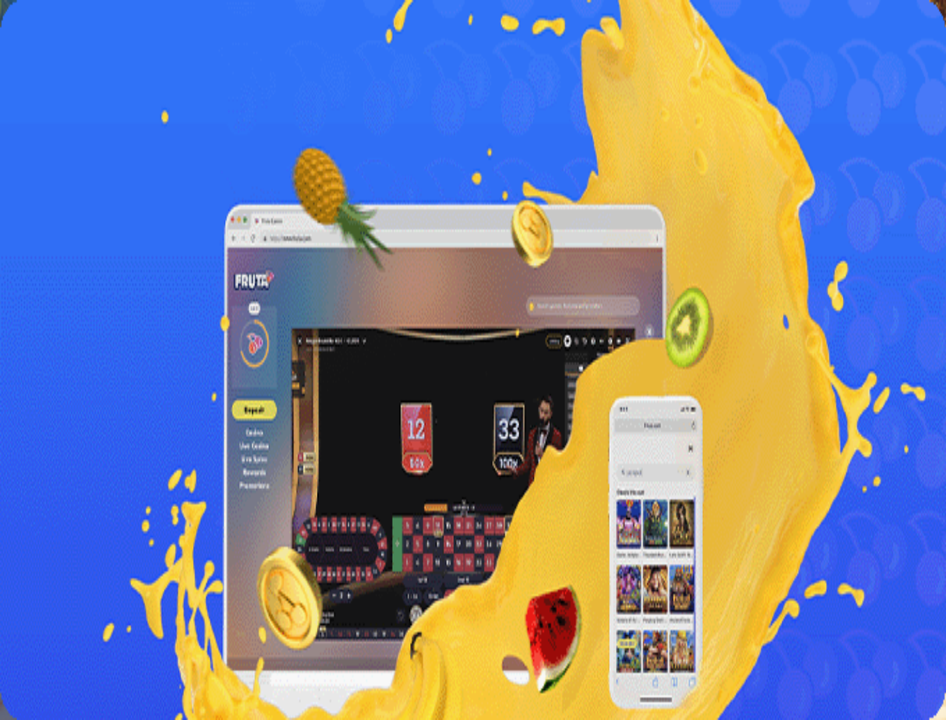
click at [84, 53] on span "Kirjaudu" at bounding box center [92, 48] width 33 height 10
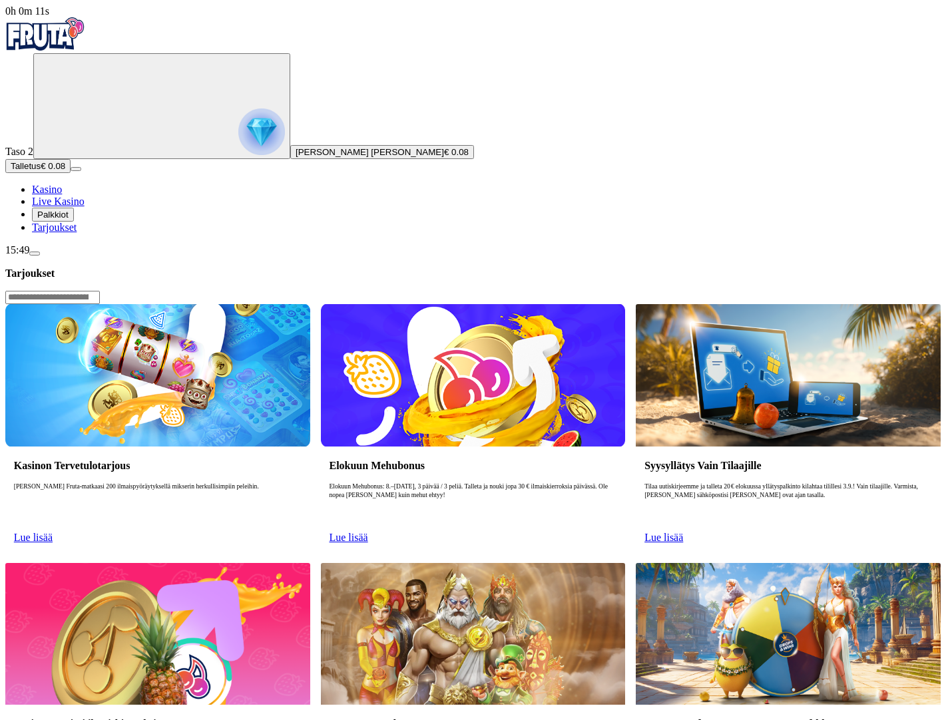
click at [69, 220] on span "Palkkiot" at bounding box center [52, 215] width 31 height 10
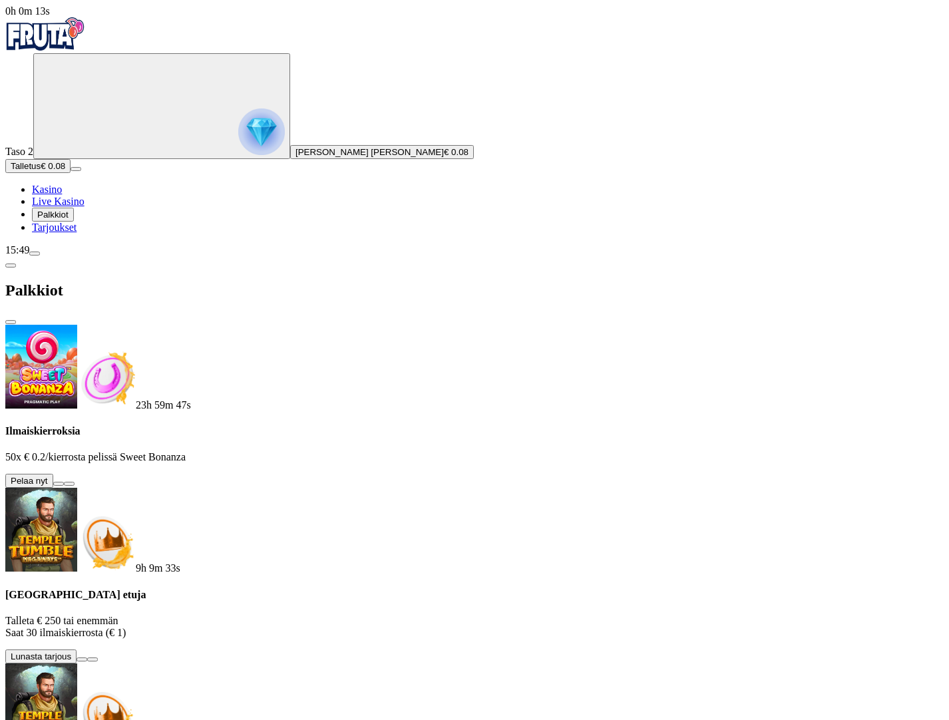
click at [64, 482] on button at bounding box center [58, 484] width 11 height 4
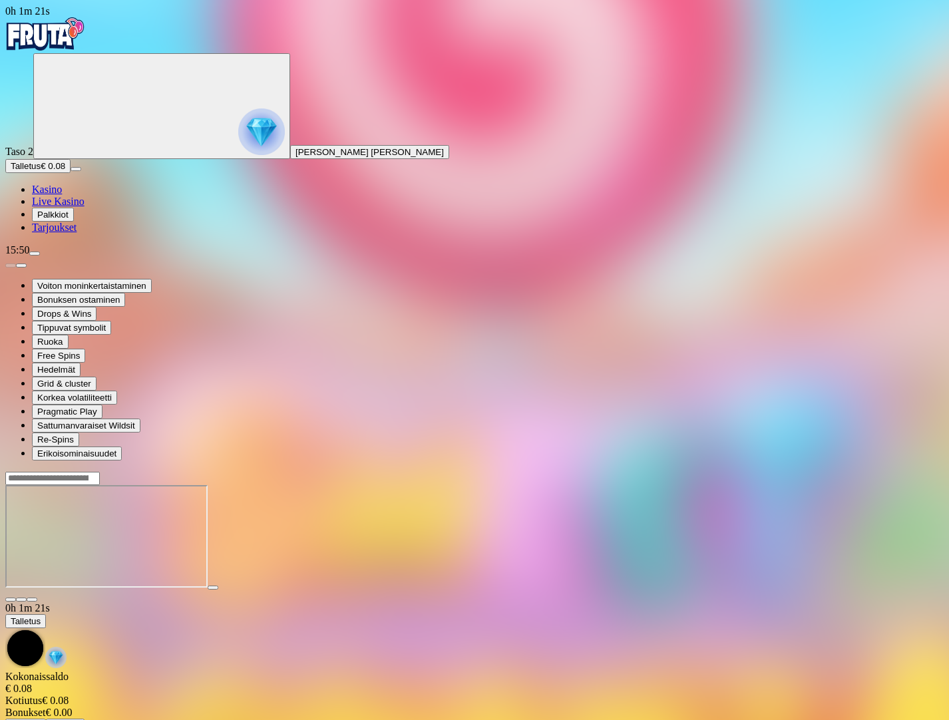
drag, startPoint x: 715, startPoint y: 465, endPoint x: 698, endPoint y: 445, distance: 26.9
click at [715, 471] on main "0h 1m 21s Talletus Kokonaissaldo € 0.08 Kotiutus € 0.08 Bonukset € 0.00 Talletu…" at bounding box center [474, 602] width 938 height 262
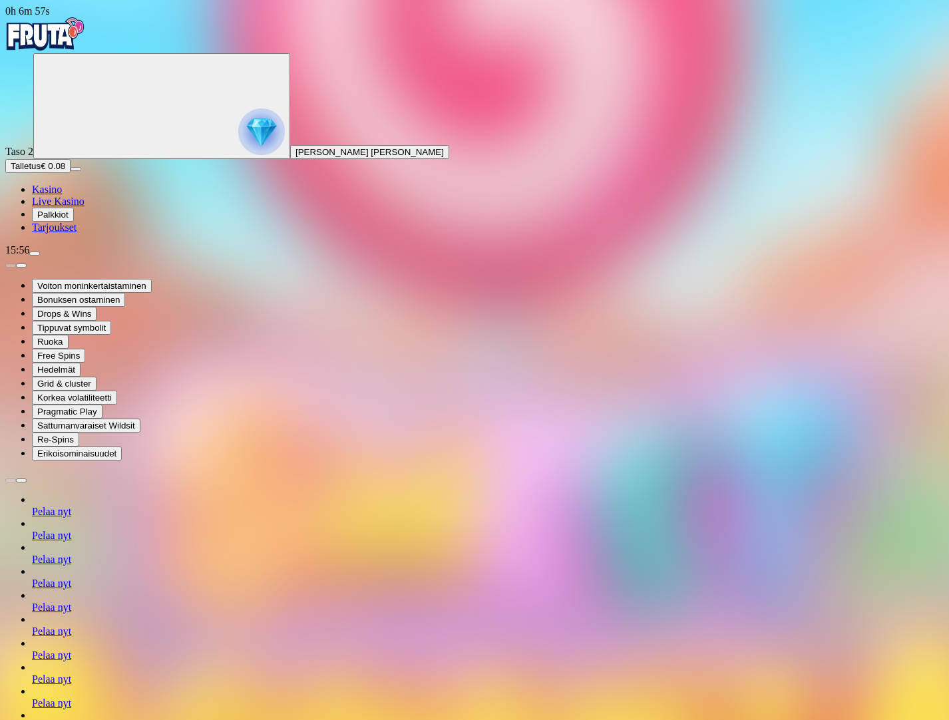
click at [85, 47] on img "Primary" at bounding box center [45, 33] width 80 height 33
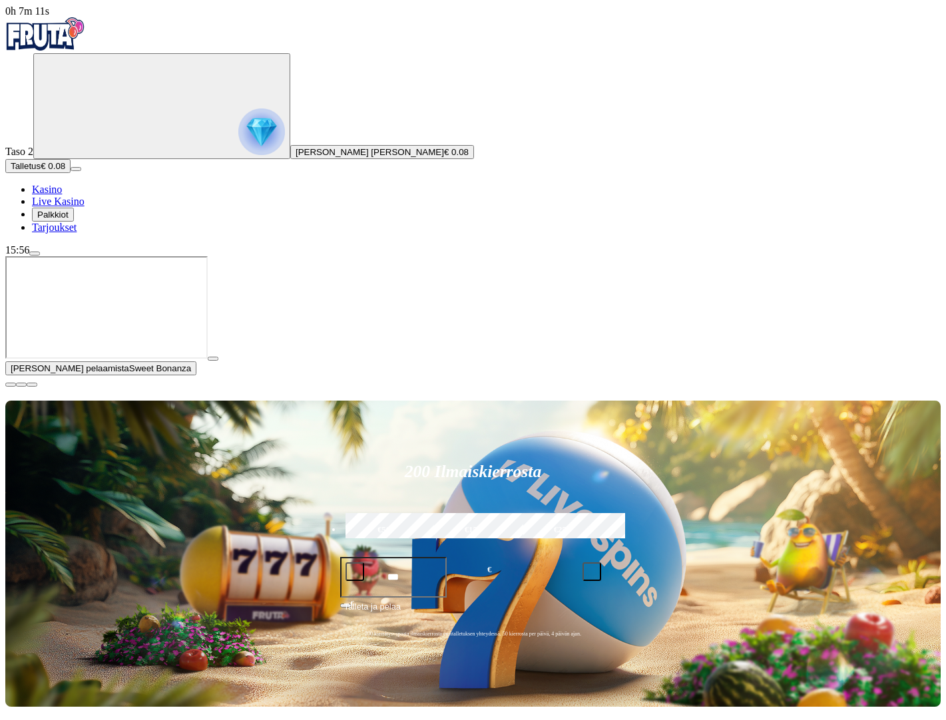
type input "**"
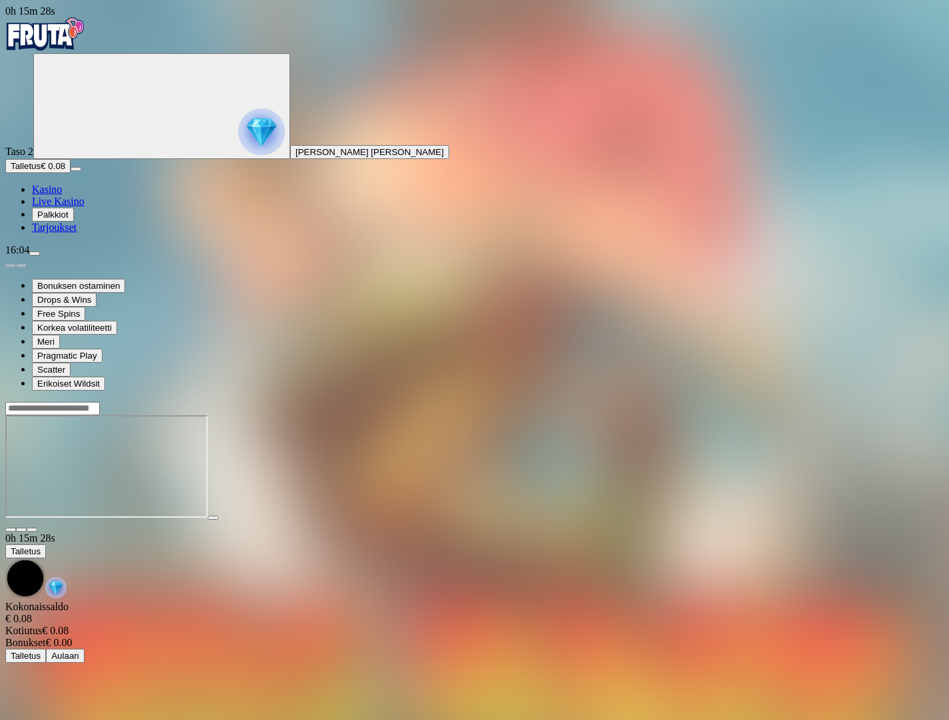
click at [719, 421] on div at bounding box center [474, 467] width 938 height 105
click at [87, 113] on circle "Primary" at bounding box center [139, 105] width 136 height 136
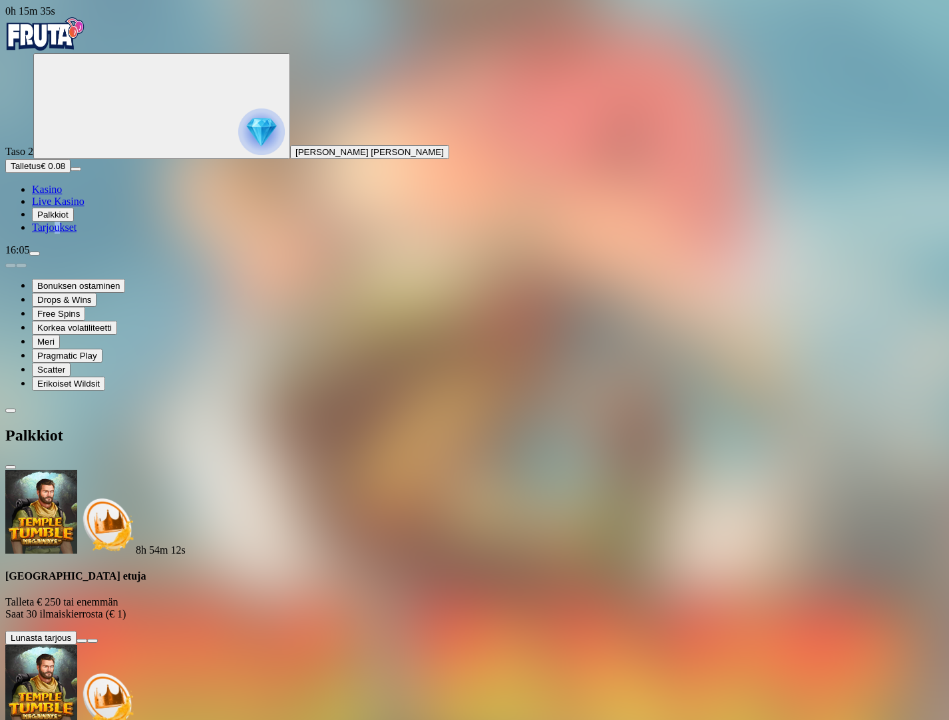
click at [77, 234] on ul "Kasino Live Kasino Palkkiot Tarjoukset" at bounding box center [474, 209] width 938 height 50
click at [35, 254] on span "menu icon" at bounding box center [35, 254] width 0 height 0
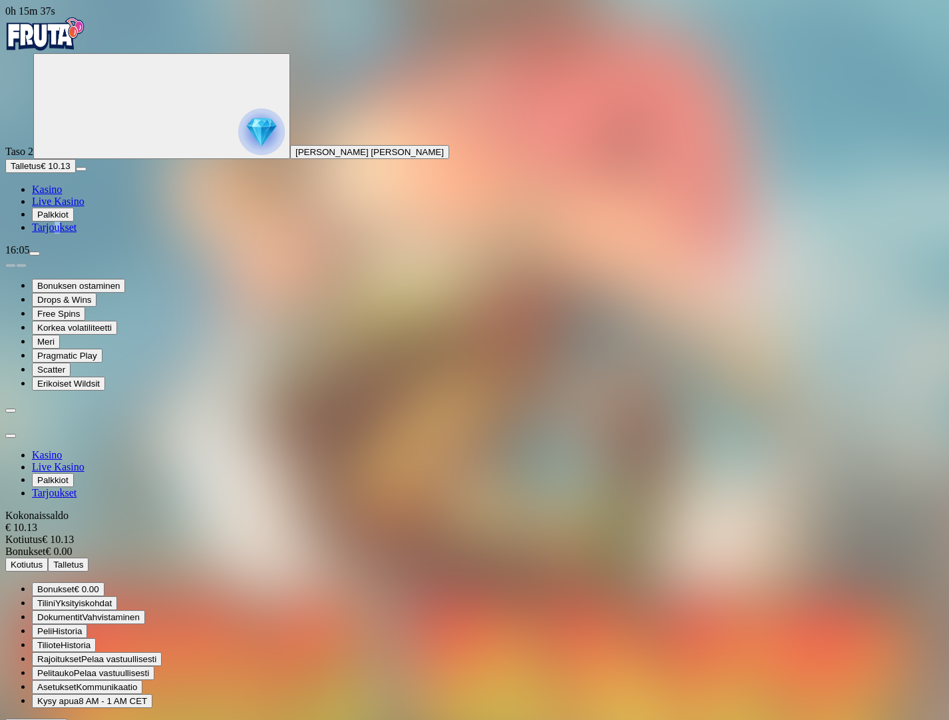
click at [43, 560] on span "Kotiutus" at bounding box center [27, 565] width 32 height 10
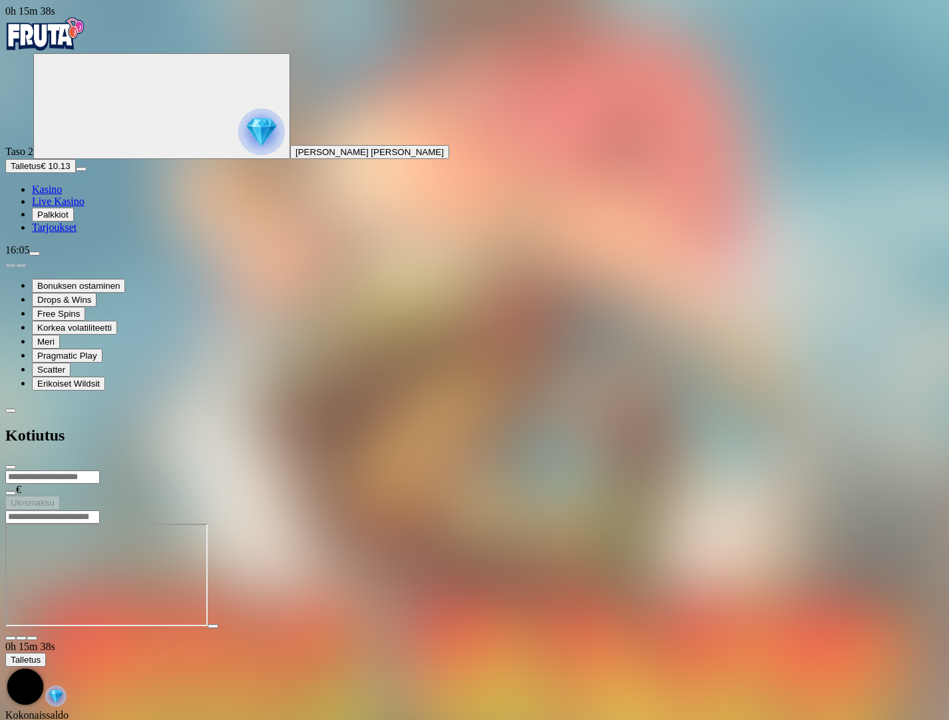
click at [100, 471] on input "number" at bounding box center [52, 477] width 95 height 13
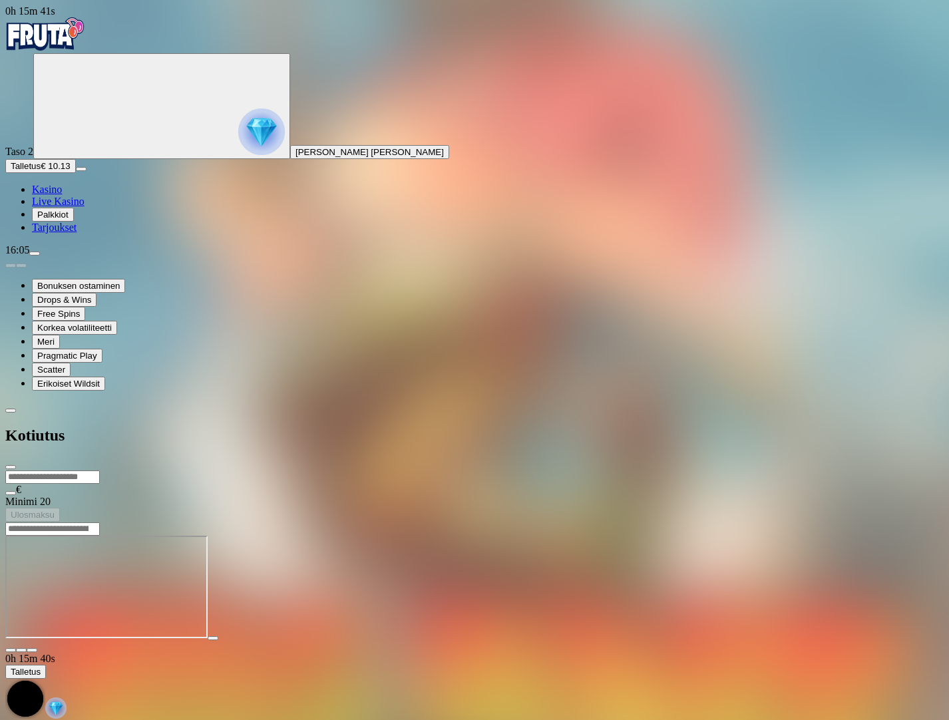
type input "**"
click at [11, 467] on span "close icon" at bounding box center [11, 467] width 0 height 0
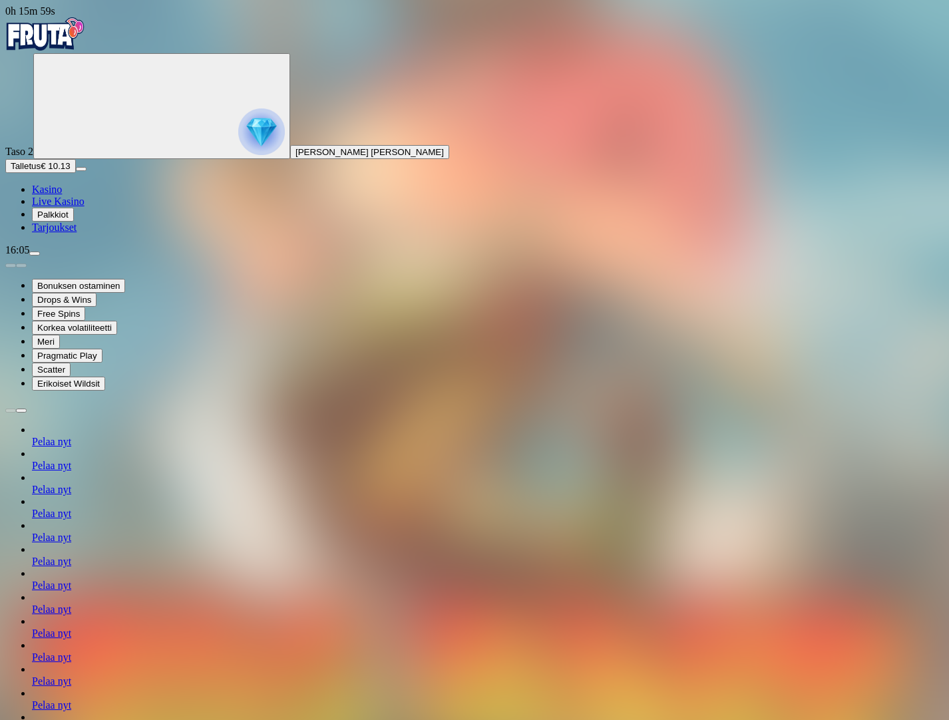
drag, startPoint x: 540, startPoint y: 437, endPoint x: 530, endPoint y: 428, distance: 13.2
click at [85, 43] on img "Primary" at bounding box center [45, 33] width 80 height 33
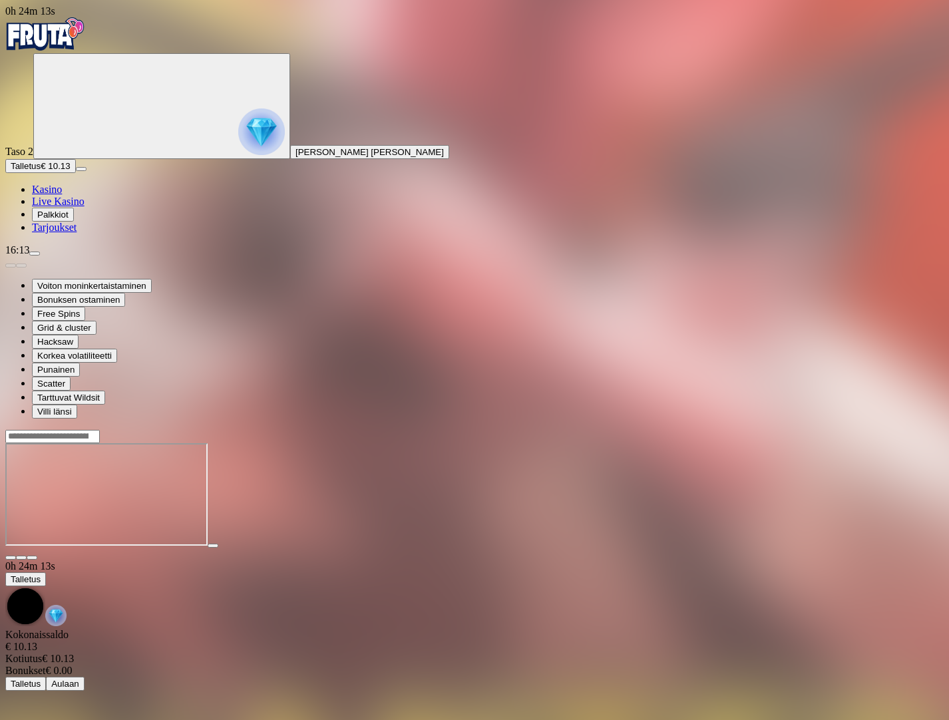
click at [787, 443] on div at bounding box center [474, 495] width 938 height 105
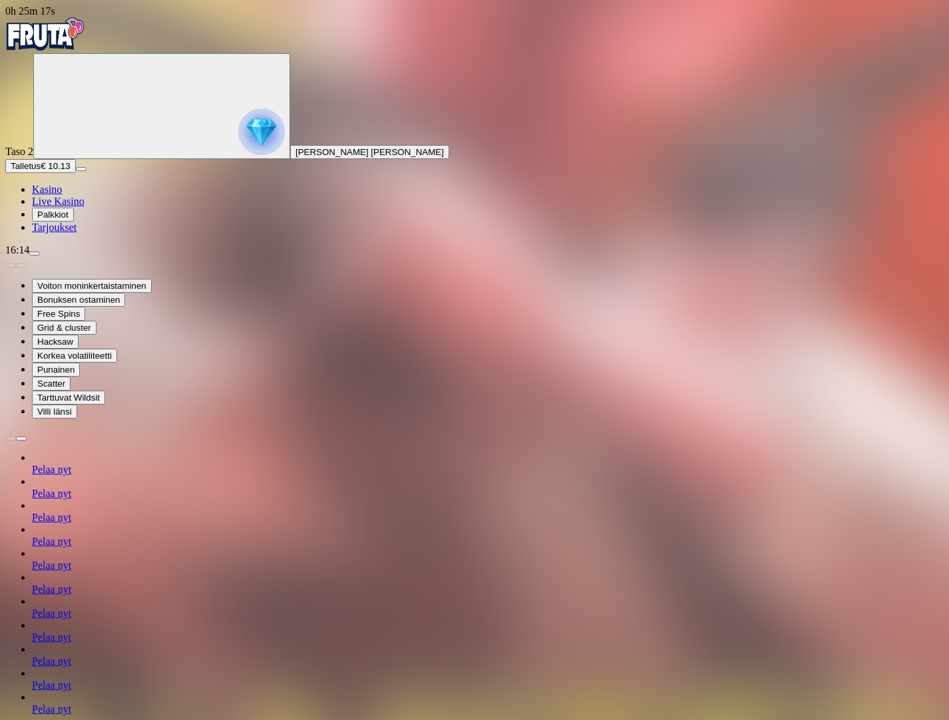
drag, startPoint x: 716, startPoint y: 38, endPoint x: 717, endPoint y: 45, distance: 7.4
type input "******"
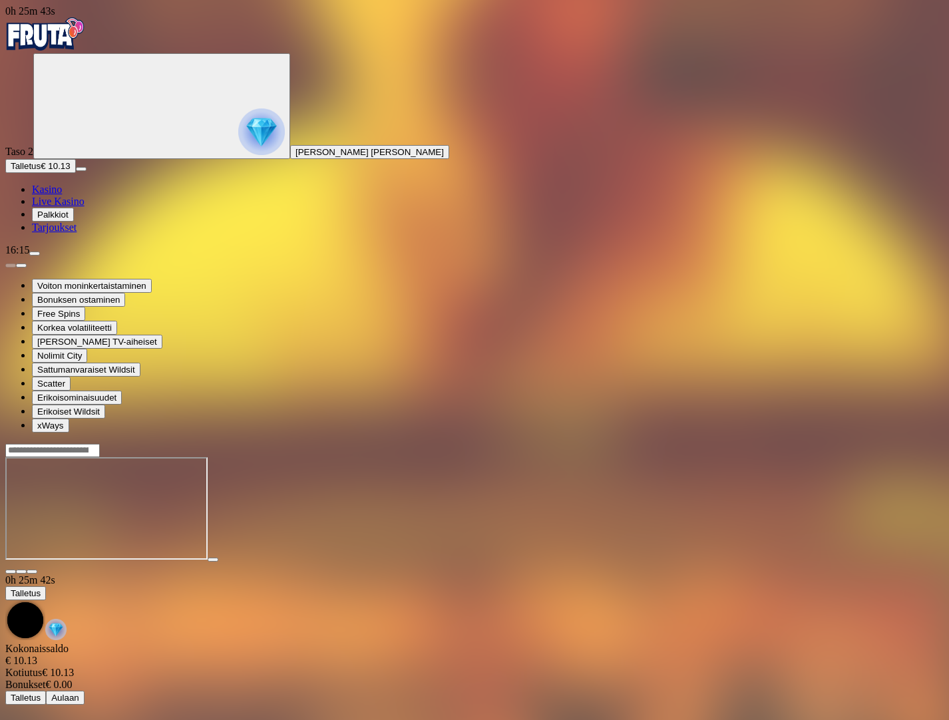
click at [767, 560] on main "0h 25m 42s Talletus [GEOGRAPHIC_DATA] € 10.13 Kotiutus € 10.13 Bonukset € 0.00 …" at bounding box center [474, 574] width 938 height 262
click at [753, 443] on div at bounding box center [474, 450] width 938 height 14
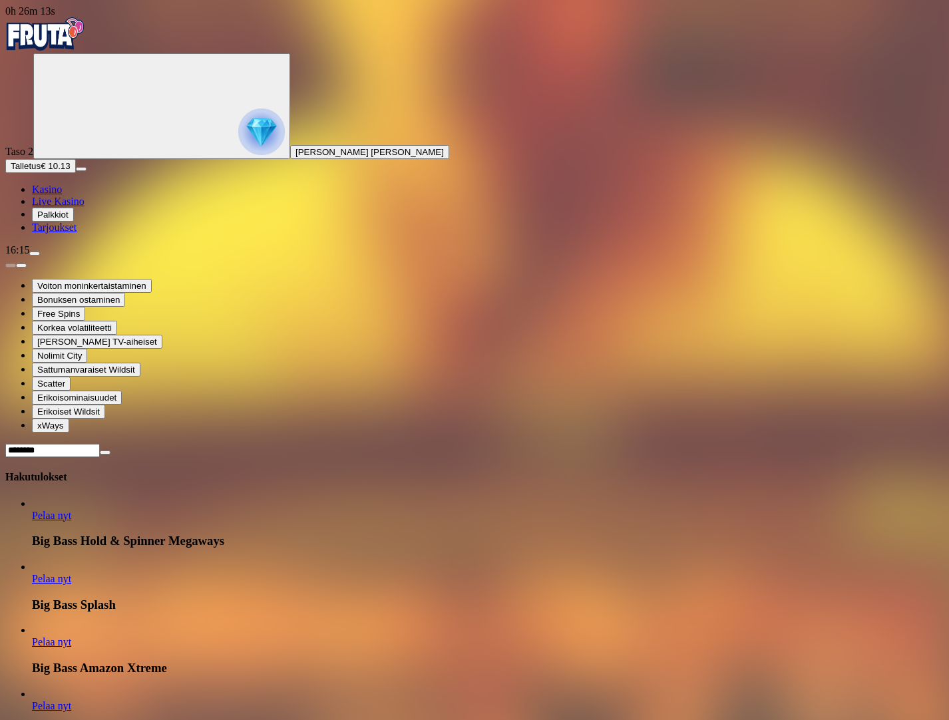
type input "********"
click at [71, 573] on link "Pelaa nyt" at bounding box center [51, 578] width 39 height 11
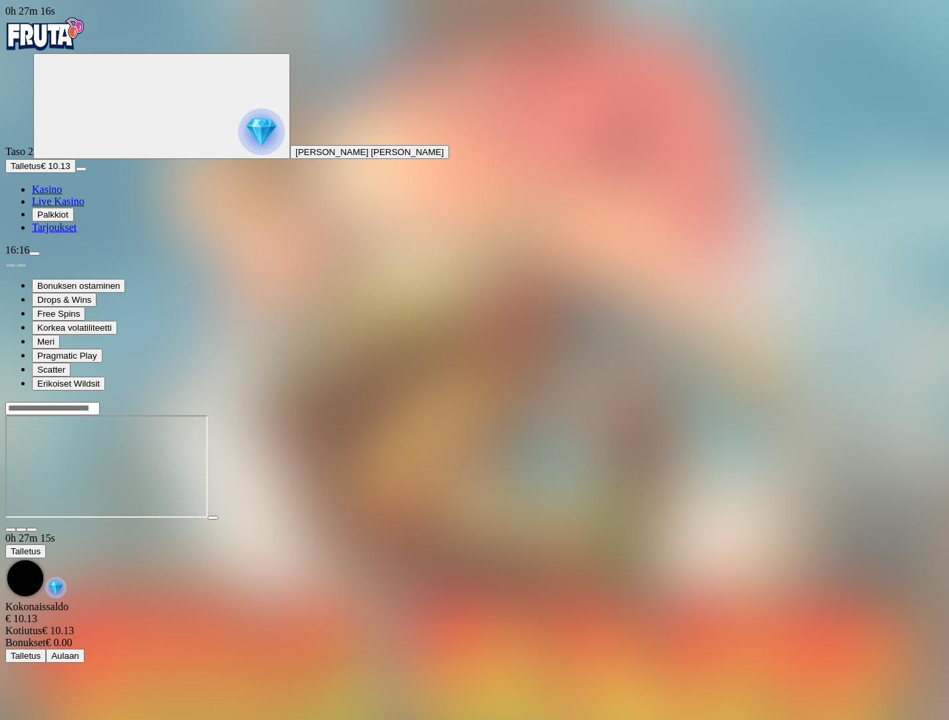
click at [737, 401] on div at bounding box center [474, 408] width 938 height 14
click at [100, 402] on input "Search" at bounding box center [52, 408] width 95 height 13
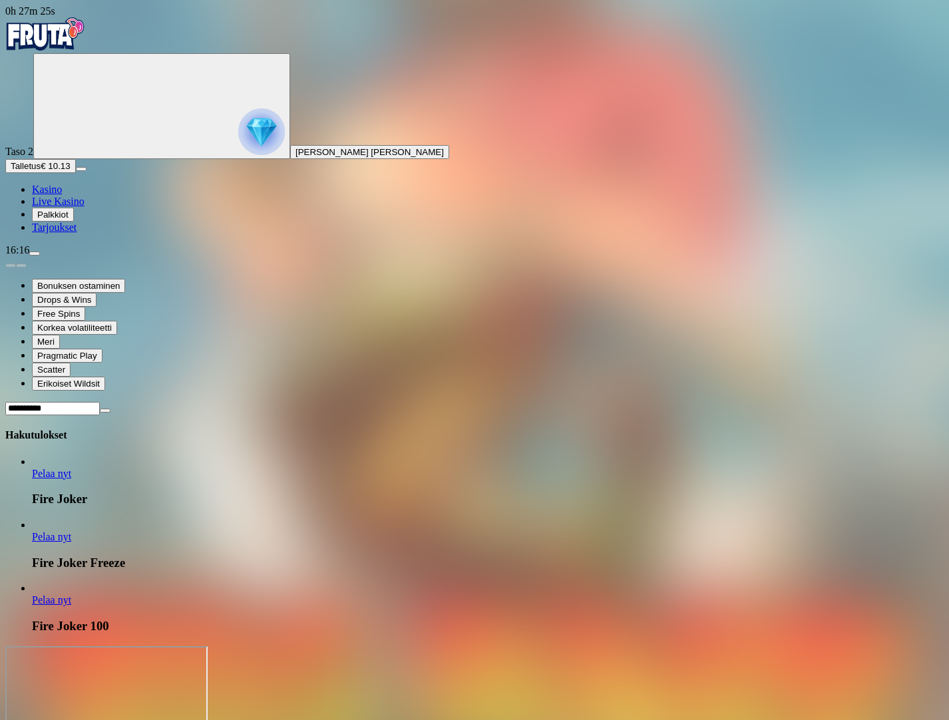
type input "**********"
click at [71, 468] on span "Pelaa nyt" at bounding box center [51, 473] width 39 height 11
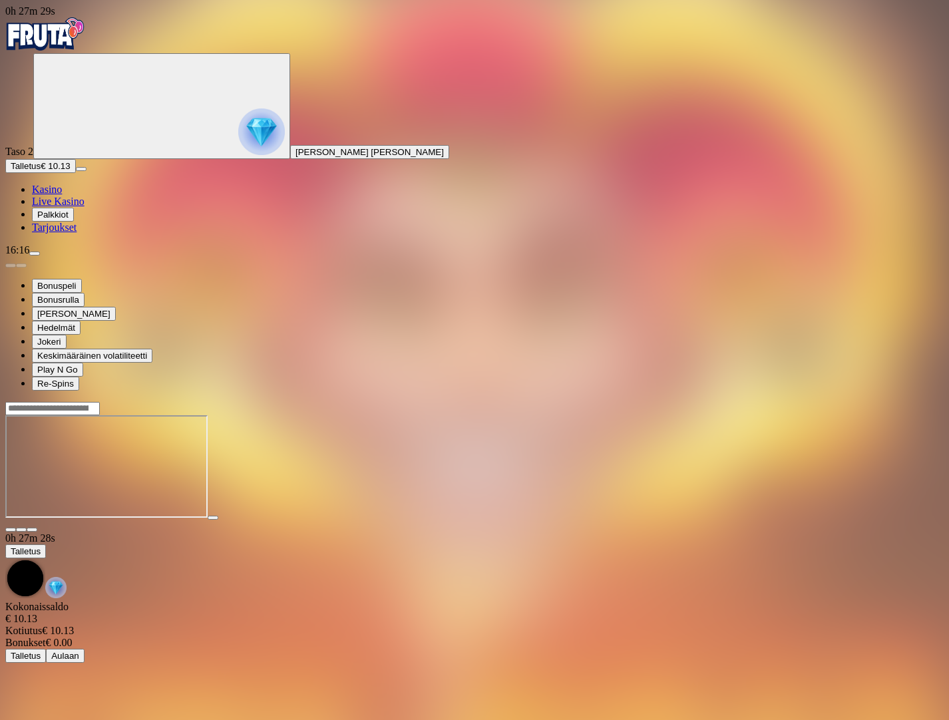
click at [77, 34] on img "Primary" at bounding box center [45, 33] width 80 height 33
